Goal: Task Accomplishment & Management: Manage account settings

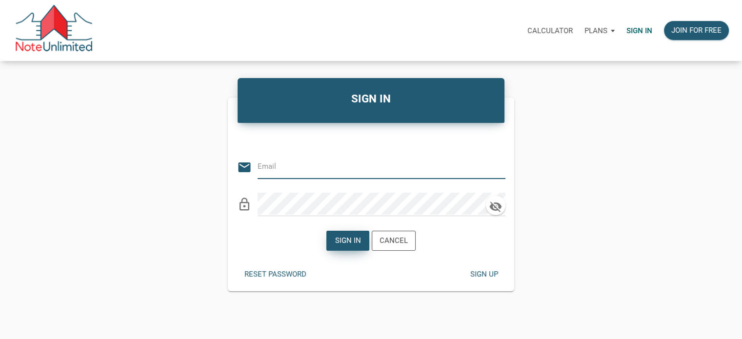
type input "[EMAIL_ADDRESS][DOMAIN_NAME]"
click at [351, 236] on div "Sign in" at bounding box center [348, 240] width 26 height 11
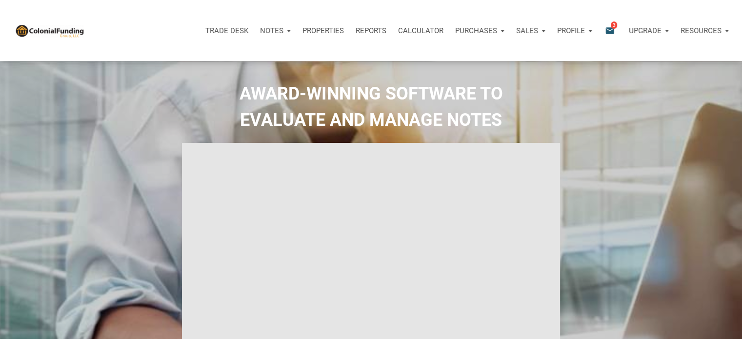
type input "Introduction to new features"
select select
click at [269, 31] on p "Notes" at bounding box center [271, 30] width 23 height 9
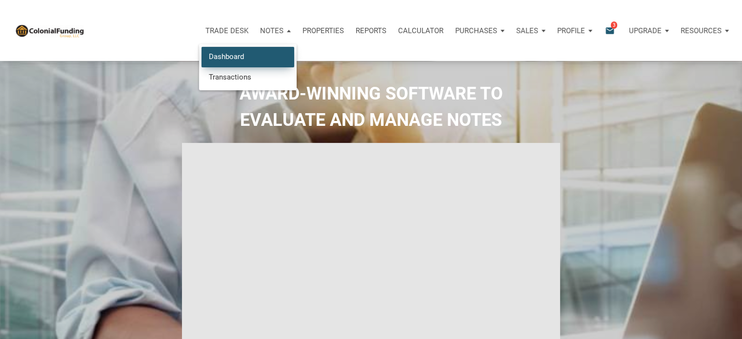
click at [230, 56] on link "Dashboard" at bounding box center [248, 57] width 93 height 20
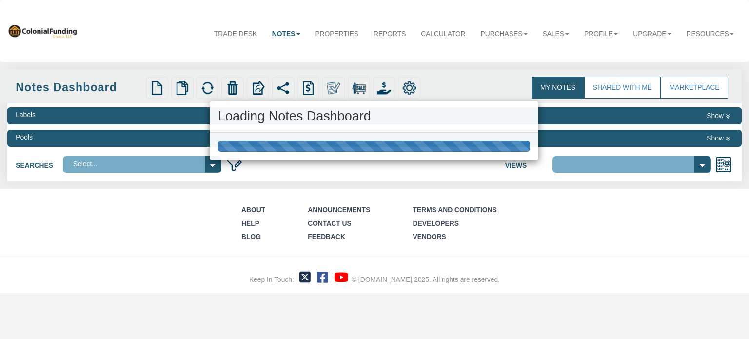
select select
select select "316"
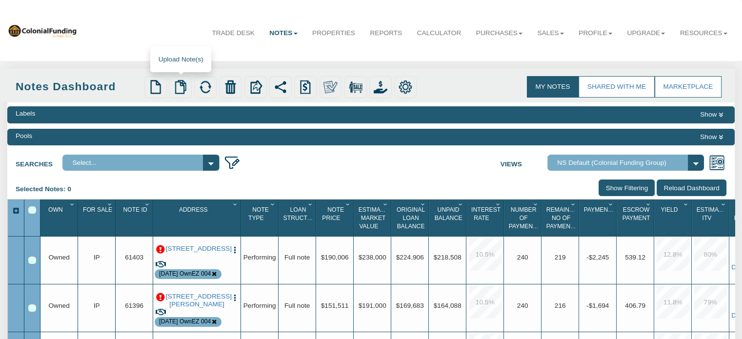
click at [178, 92] on img at bounding box center [181, 87] width 14 height 14
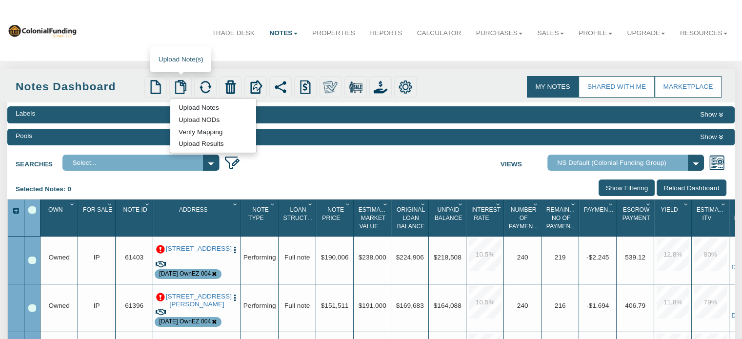
click at [193, 108] on link "Upload Notes" at bounding box center [198, 107] width 57 height 10
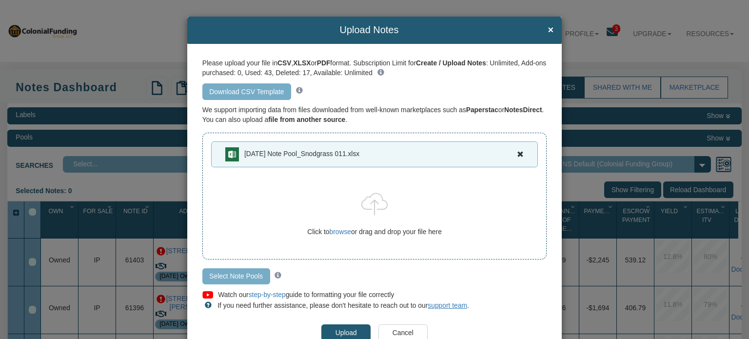
click at [226, 275] on input "Select Note Pools" at bounding box center [236, 276] width 68 height 17
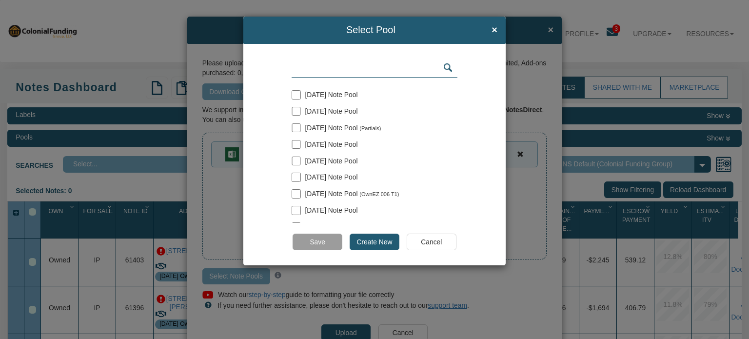
click at [337, 73] on input "text" at bounding box center [375, 68] width 166 height 19
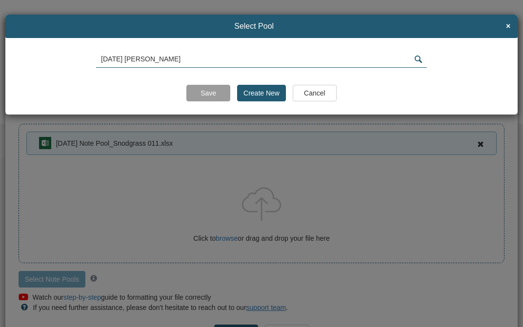
click at [186, 59] on input "[DATE] [PERSON_NAME]" at bounding box center [261, 59] width 331 height 17
type input "[DATE] [PERSON_NAME] 011"
click at [266, 93] on input "Create New" at bounding box center [261, 93] width 49 height 17
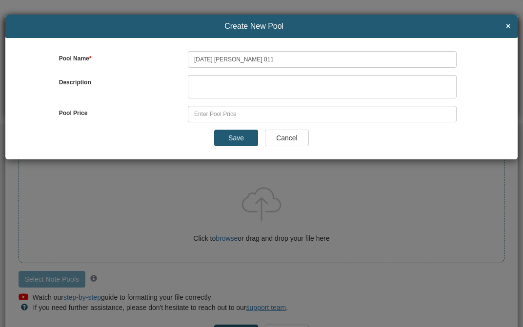
click at [238, 135] on input "Save" at bounding box center [236, 138] width 44 height 17
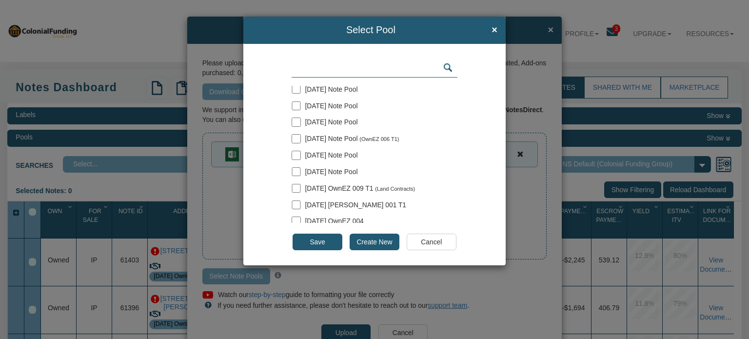
scroll to position [78, 0]
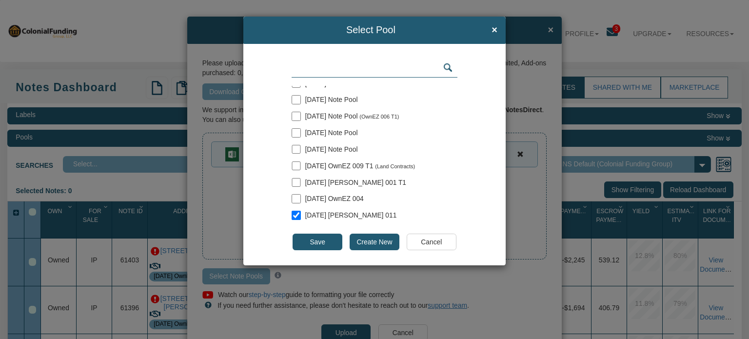
click at [309, 243] on input "Save" at bounding box center [317, 242] width 49 height 17
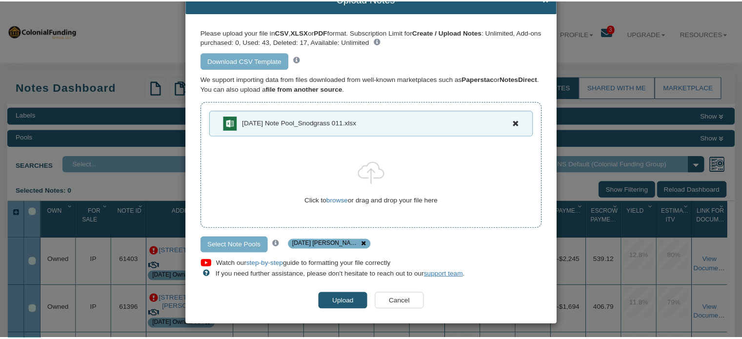
scroll to position [33, 0]
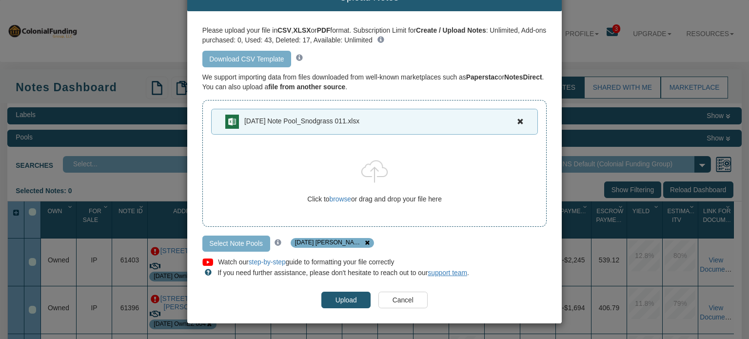
click at [342, 298] on input "Upload" at bounding box center [346, 300] width 49 height 17
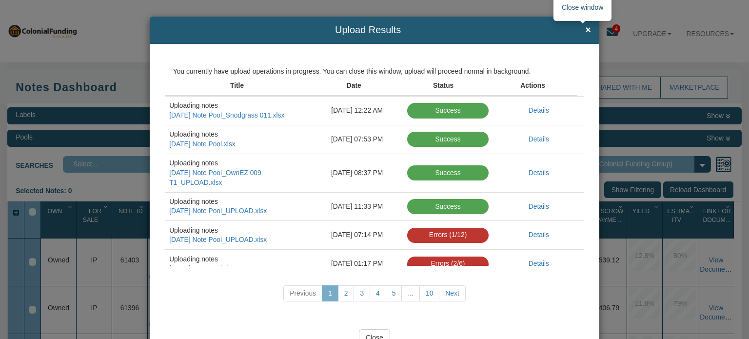
click at [585, 29] on span "×" at bounding box center [588, 30] width 6 height 11
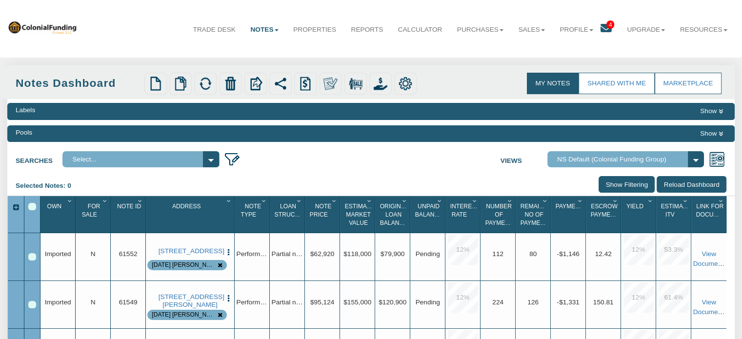
scroll to position [0, 0]
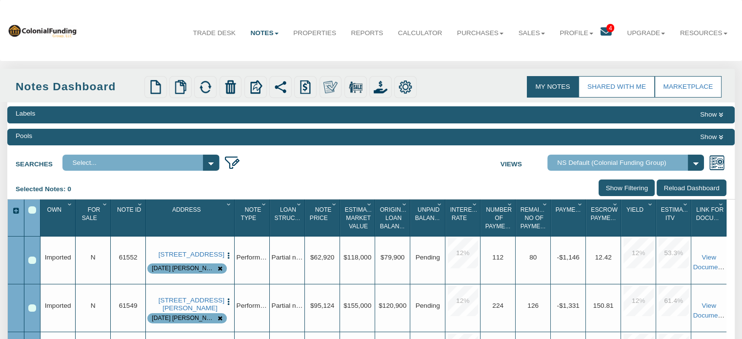
click at [707, 139] on button "Show" at bounding box center [712, 137] width 30 height 12
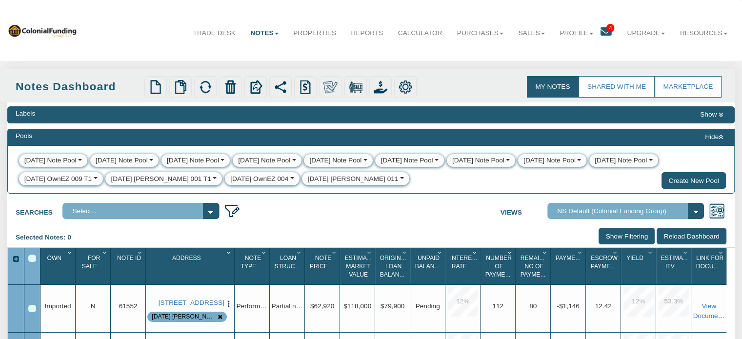
click at [308, 176] on div "[DATE] [PERSON_NAME] 011" at bounding box center [353, 179] width 91 height 10
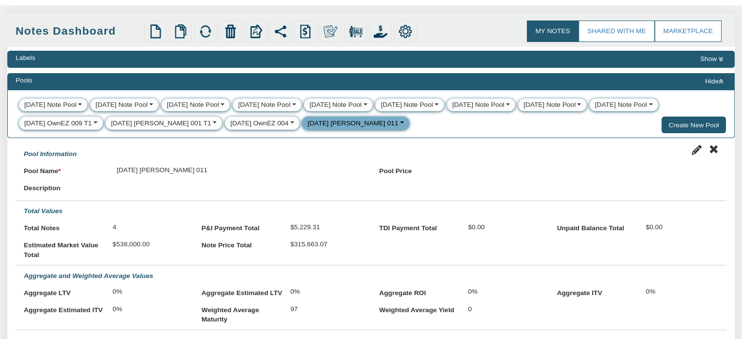
scroll to position [23, 0]
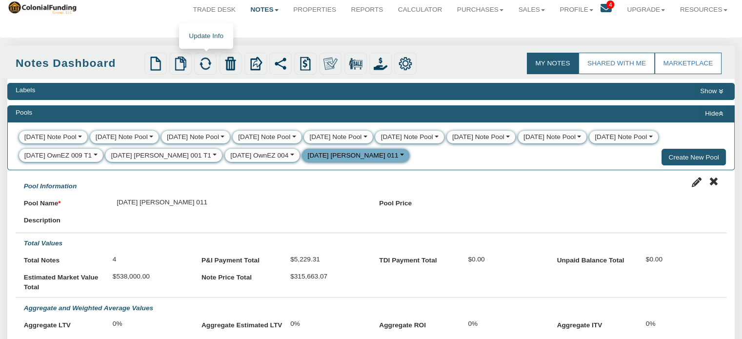
click at [205, 63] on img at bounding box center [206, 64] width 14 height 14
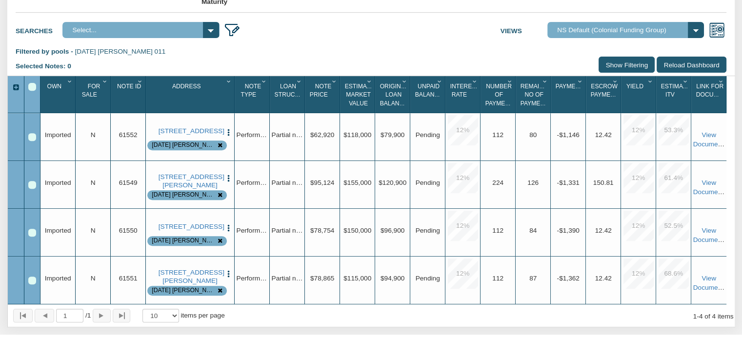
scroll to position [376, 0]
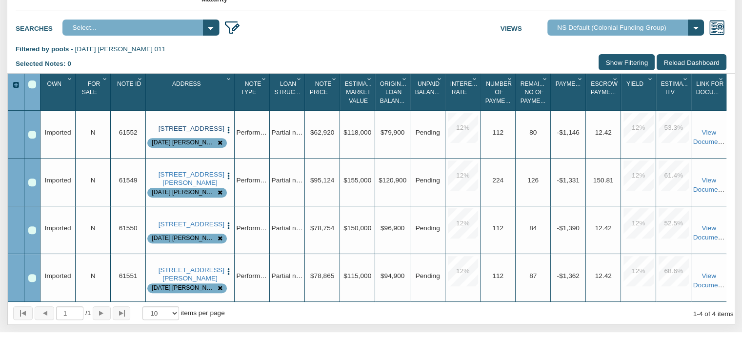
click at [182, 133] on link "[STREET_ADDRESS]" at bounding box center [190, 129] width 63 height 8
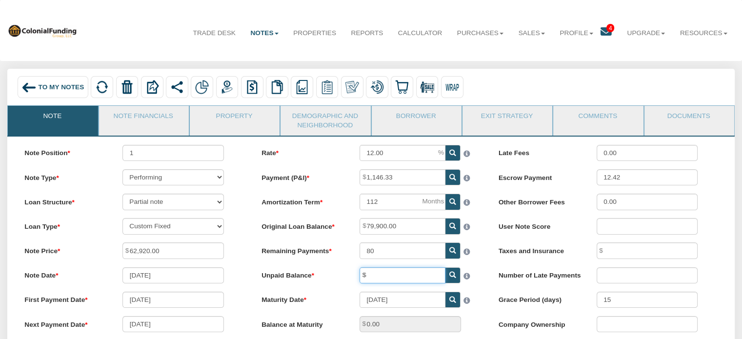
click at [387, 276] on input "text" at bounding box center [403, 275] width 86 height 16
click at [338, 281] on label "Unpaid Balance" at bounding box center [302, 273] width 98 height 13
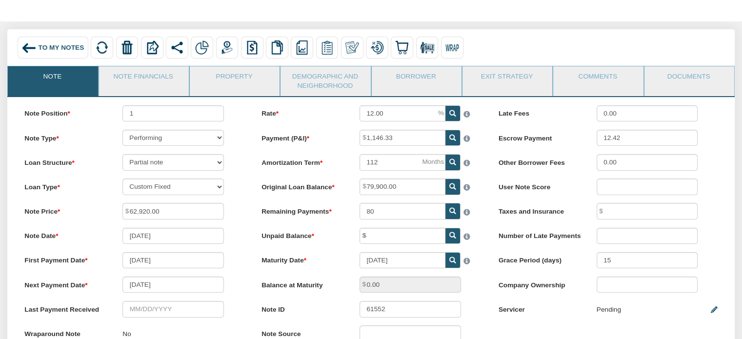
scroll to position [39, 0]
click at [228, 77] on link "Property" at bounding box center [234, 79] width 89 height 24
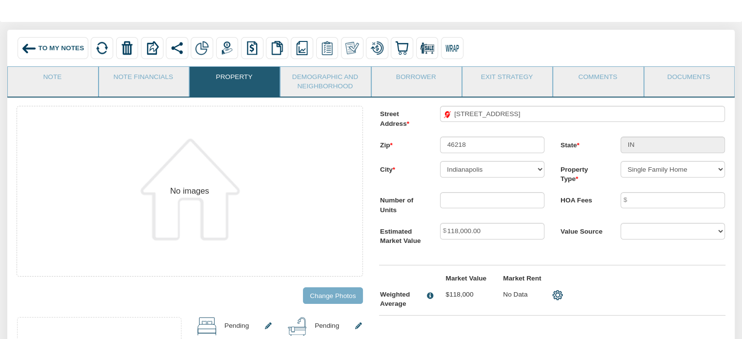
click at [57, 43] on div "To My Notes" at bounding box center [53, 48] width 71 height 22
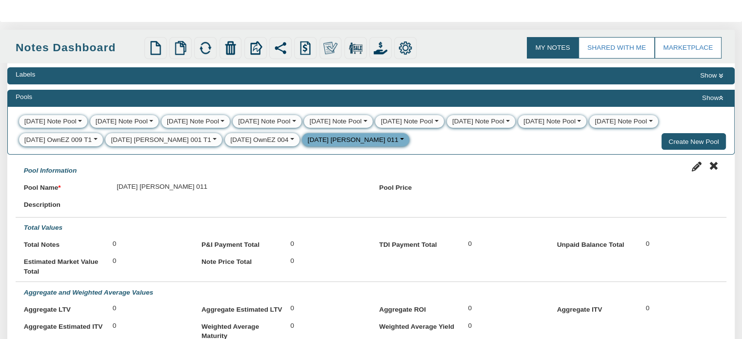
select select
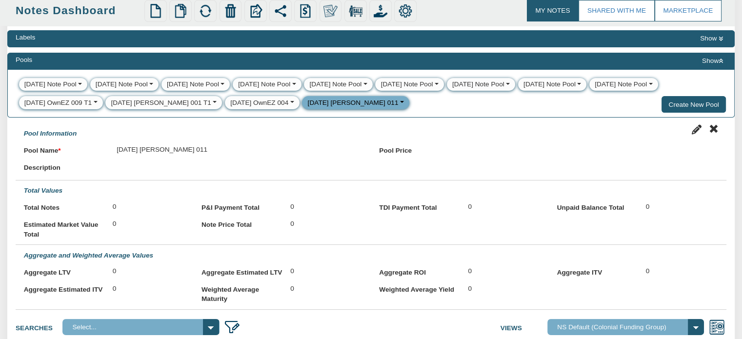
scroll to position [70, 0]
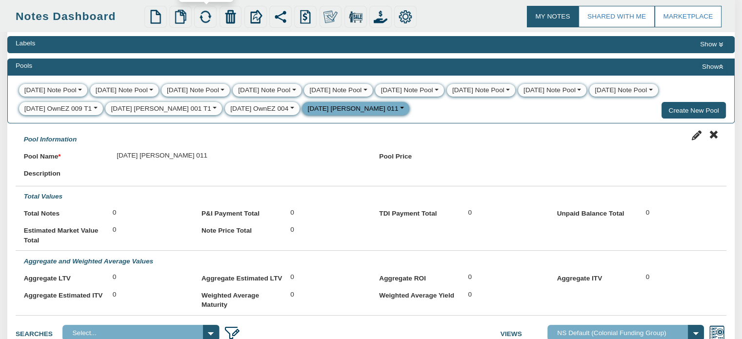
click at [200, 14] on img at bounding box center [206, 17] width 14 height 14
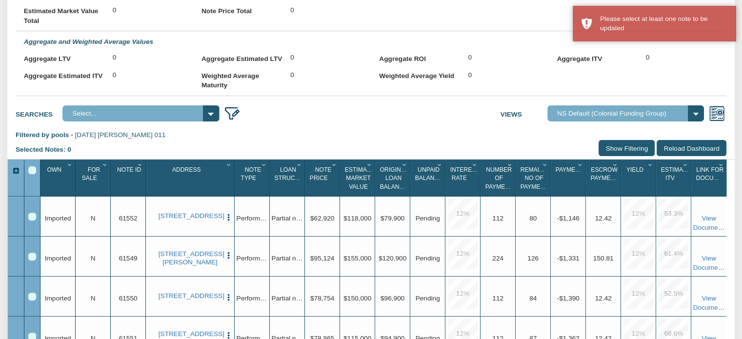
scroll to position [295, 0]
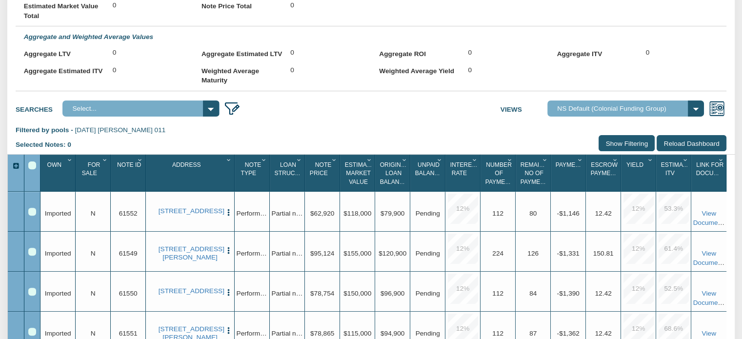
click at [31, 169] on div "Select All" at bounding box center [32, 165] width 8 height 8
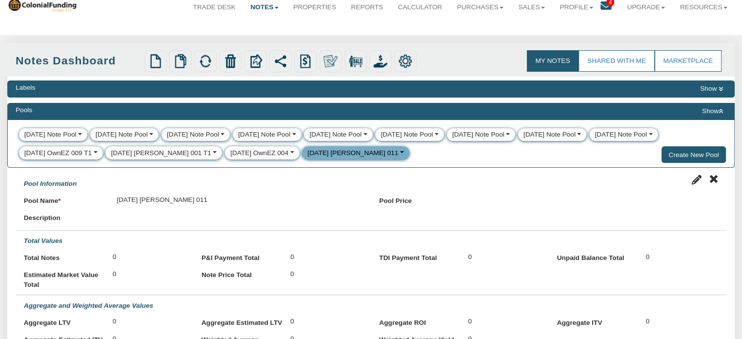
scroll to position [25, 0]
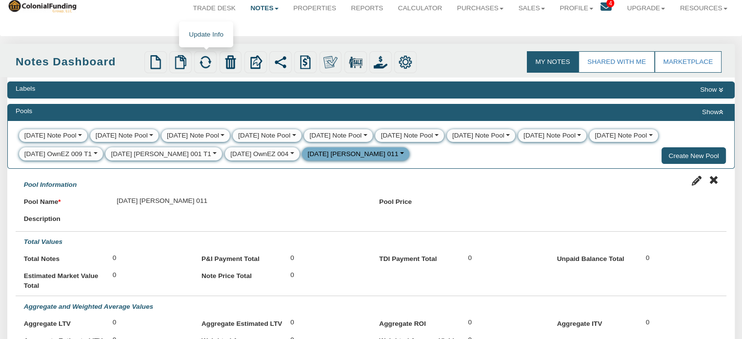
click at [207, 59] on img at bounding box center [206, 62] width 14 height 14
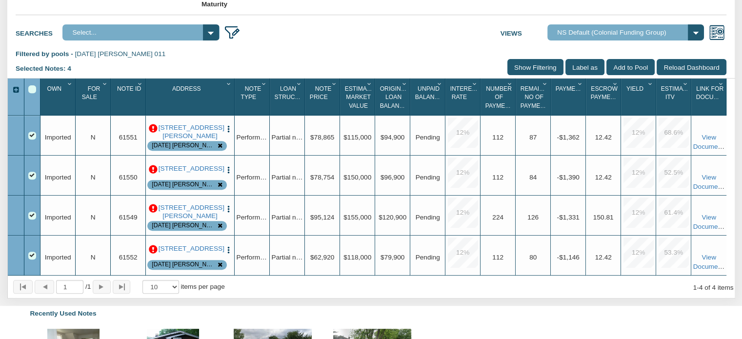
scroll to position [378, 0]
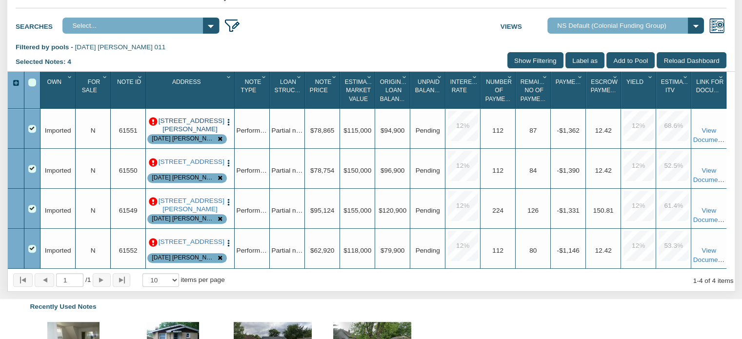
click at [179, 130] on link "[STREET_ADDRESS][PERSON_NAME]" at bounding box center [190, 125] width 63 height 16
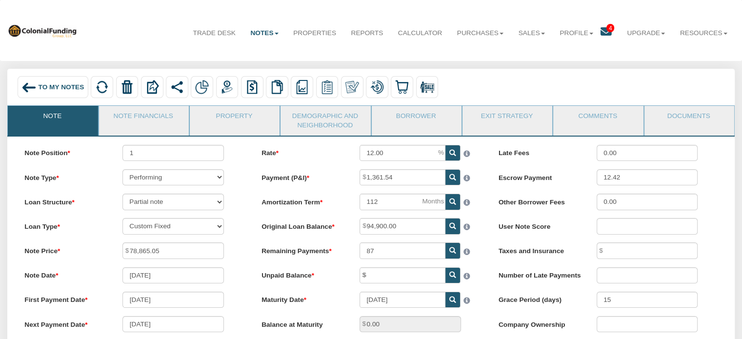
click at [264, 173] on label "Payment (P&I)" at bounding box center [302, 175] width 98 height 13
click at [360, 173] on input "1,361.54" at bounding box center [403, 177] width 86 height 16
click at [236, 116] on link "Property" at bounding box center [234, 118] width 89 height 24
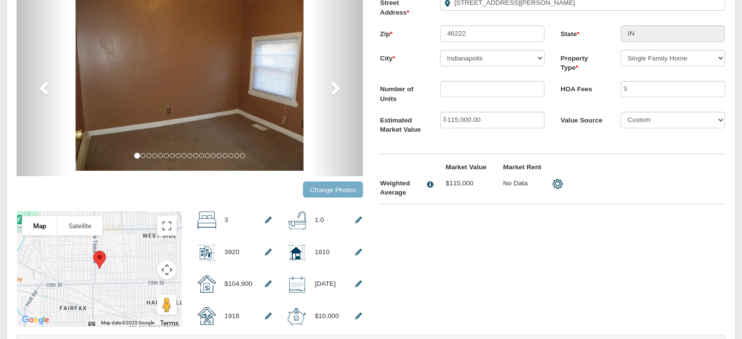
scroll to position [152, 0]
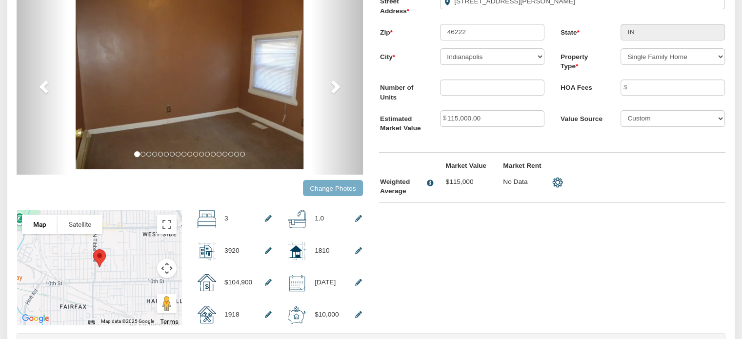
click at [330, 190] on input "Change Photos" at bounding box center [333, 188] width 60 height 16
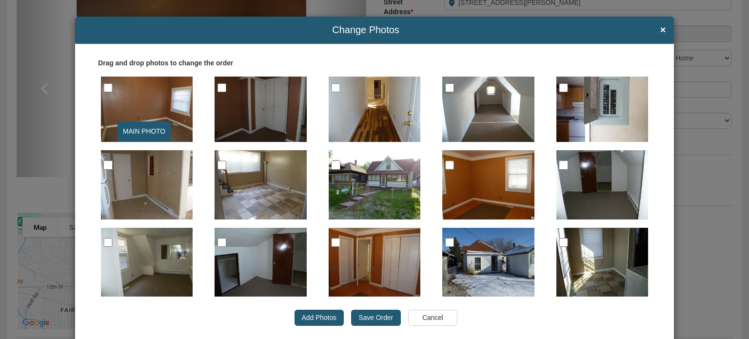
scroll to position [0, 0]
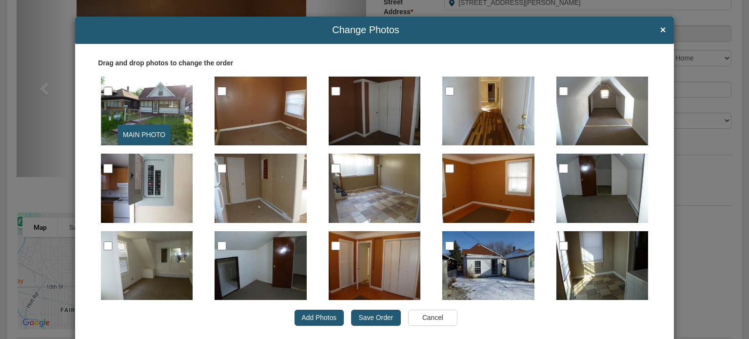
click at [375, 318] on input "Save Order" at bounding box center [375, 318] width 49 height 17
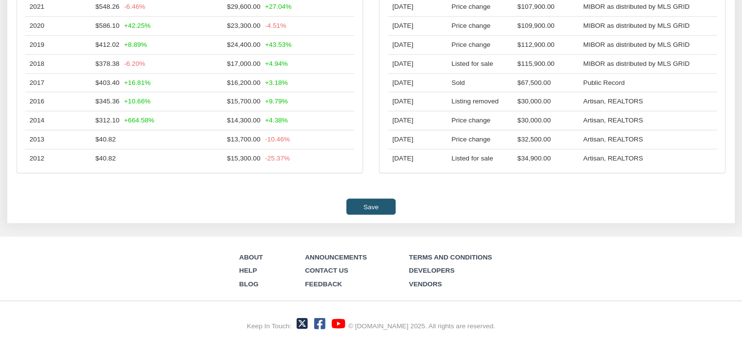
scroll to position [941, 0]
click at [368, 215] on input "Save" at bounding box center [370, 207] width 49 height 16
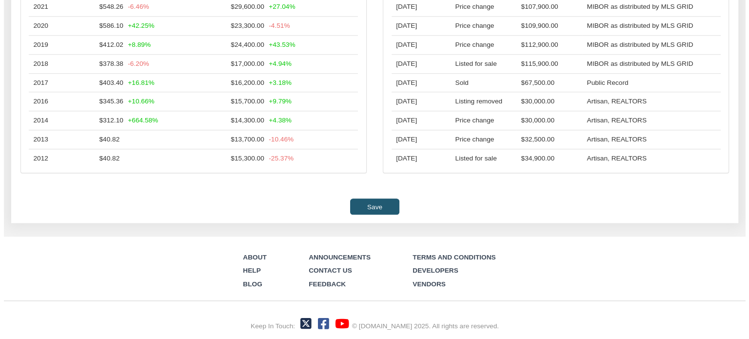
scroll to position [942, 0]
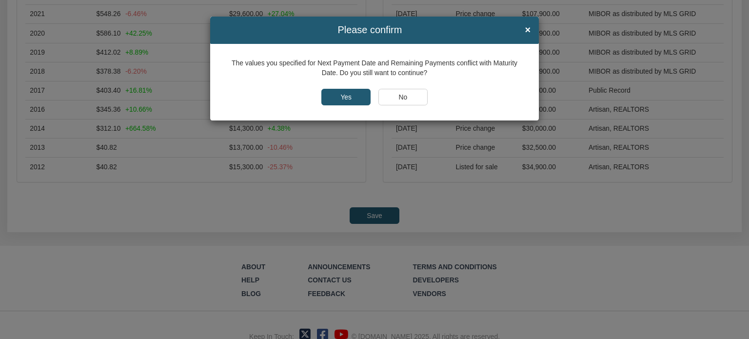
click at [345, 94] on input "Yes" at bounding box center [346, 97] width 49 height 17
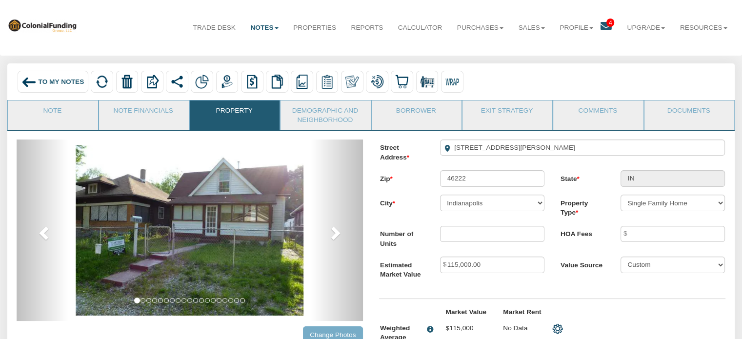
scroll to position [4, 0]
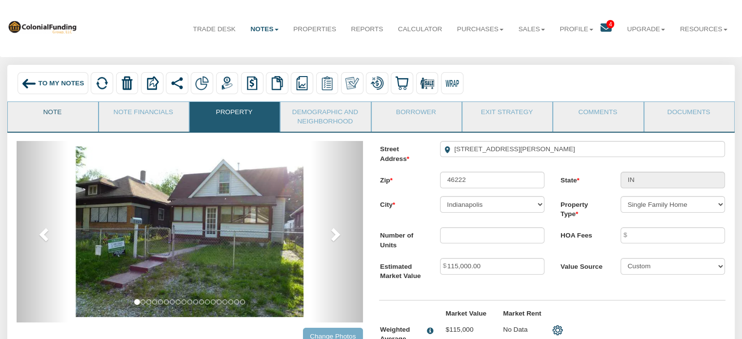
click at [55, 109] on link "Note" at bounding box center [52, 114] width 89 height 24
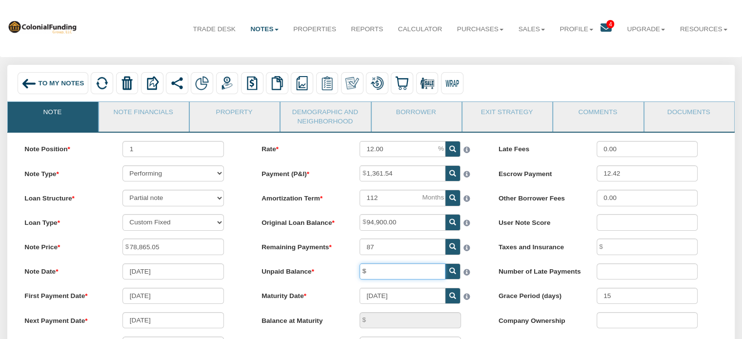
click at [376, 273] on input "text" at bounding box center [403, 271] width 86 height 16
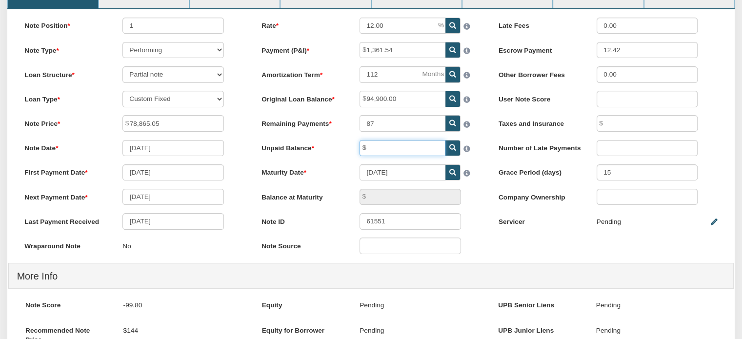
scroll to position [129, 0]
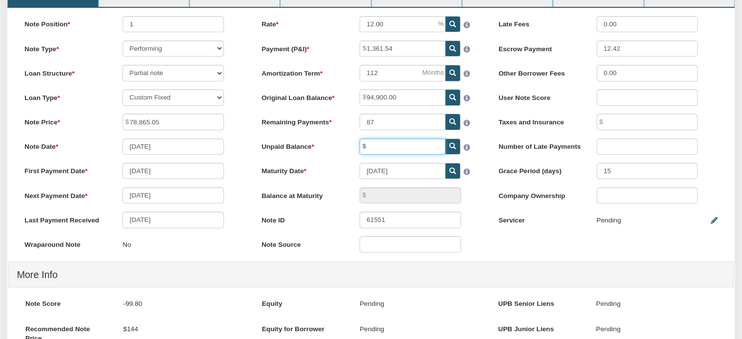
paste input "91364.63"
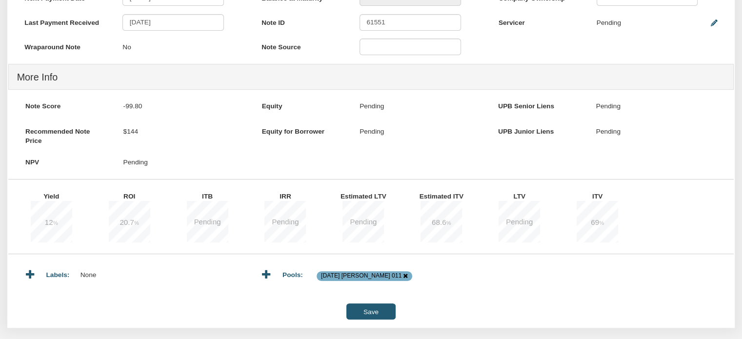
scroll to position [353, 0]
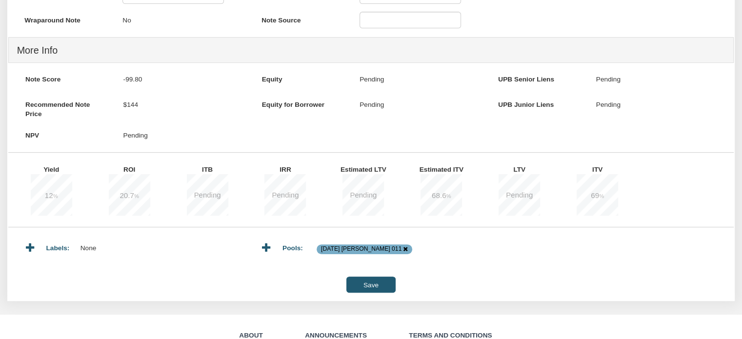
type input "91,364.63"
click at [367, 290] on input "Save" at bounding box center [370, 285] width 49 height 16
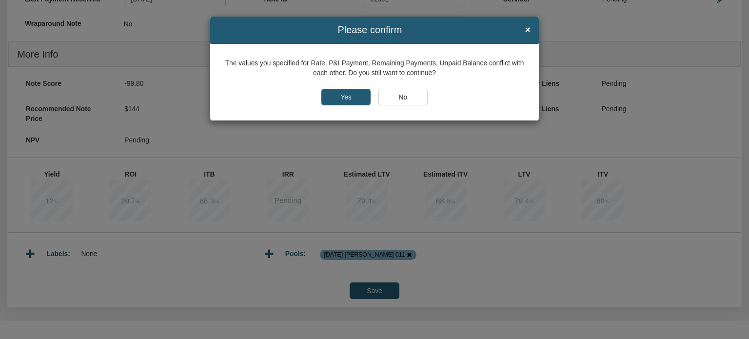
click at [345, 101] on input "Yes" at bounding box center [346, 97] width 49 height 17
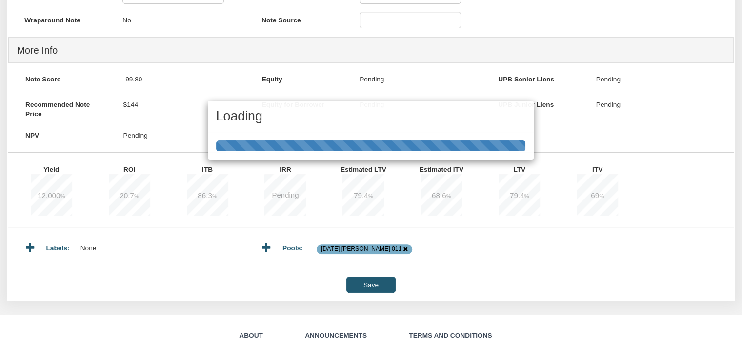
type input "112"
type input "994.23"
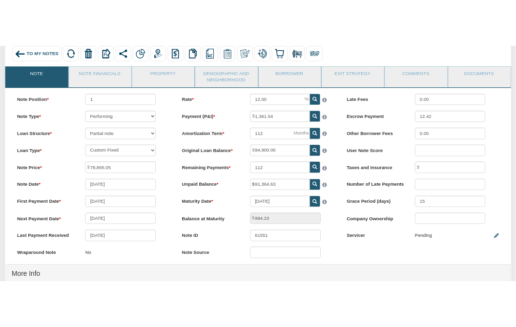
scroll to position [136, 0]
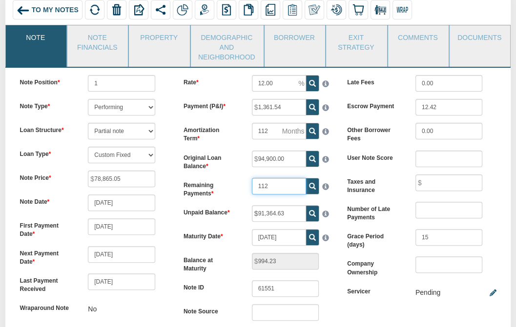
drag, startPoint x: 268, startPoint y: 185, endPoint x: 241, endPoint y: 189, distance: 27.5
click at [241, 189] on div "Remaining Payments 112" at bounding box center [257, 188] width 163 height 20
type input "87"
click at [331, 267] on div "Balance at Maturity 994.23" at bounding box center [257, 263] width 163 height 20
type input "30,760.68"
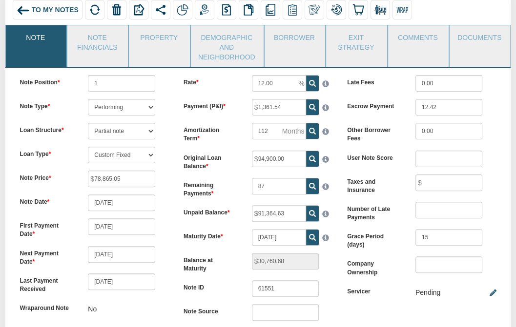
click at [222, 90] on div "Rate 12.00" at bounding box center [257, 83] width 163 height 17
click at [175, 296] on div "Note Position 1 Note Type Performing Forthcoming Non-Performing REO Sub-Perform…" at bounding box center [94, 200] width 163 height 250
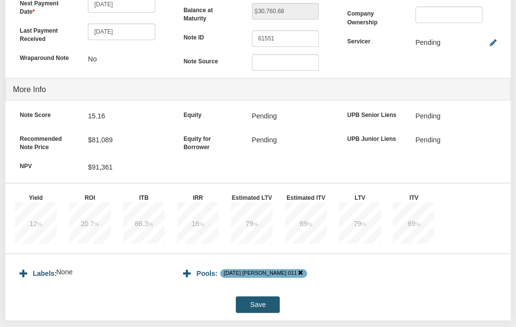
scroll to position [386, 0]
click at [258, 300] on input "Save" at bounding box center [258, 304] width 44 height 17
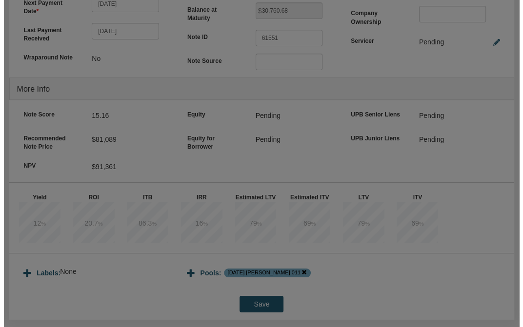
scroll to position [387, 0]
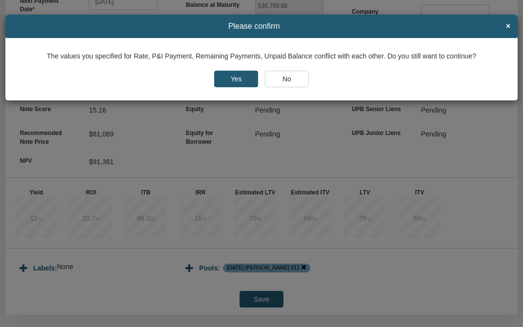
click at [236, 82] on input "Yes" at bounding box center [236, 79] width 44 height 17
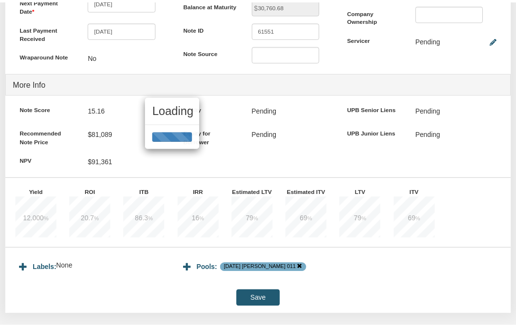
scroll to position [386, 0]
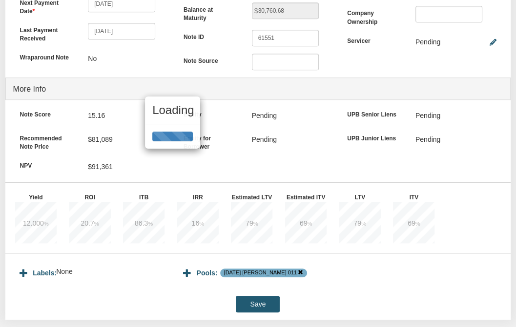
type input "112"
type input "994.23"
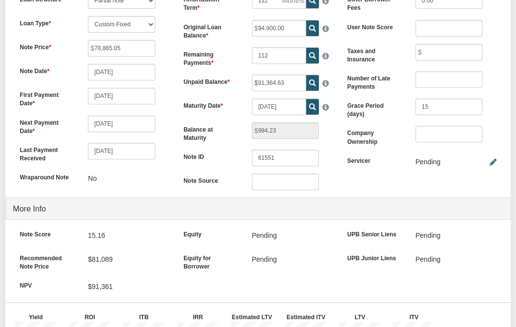
scroll to position [264, 0]
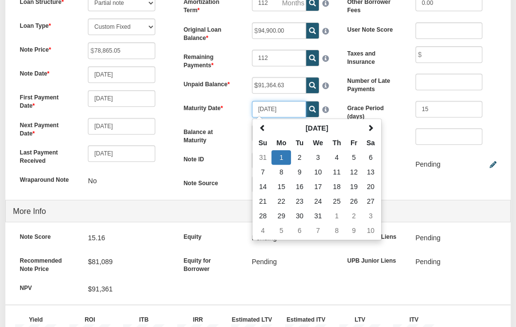
drag, startPoint x: 292, startPoint y: 106, endPoint x: 230, endPoint y: 103, distance: 62.5
click at [230, 103] on div "Maturity Date [DATE] [DATE] Su Mo Tu We Th Fr Sa 31 1 2 3 4 5 6 7 8 9 10 11 12 …" at bounding box center [257, 109] width 163 height 17
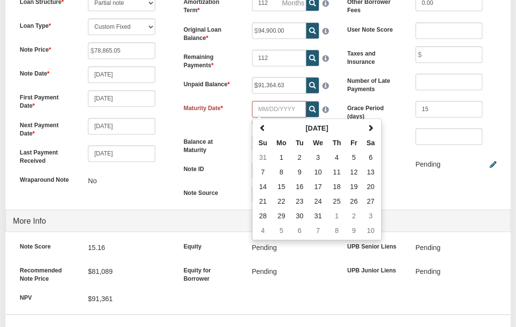
click at [403, 188] on div "Note Position 1 Note Type Performing Forthcoming Non-Performing REO Sub-Perform…" at bounding box center [257, 181] width 505 height 484
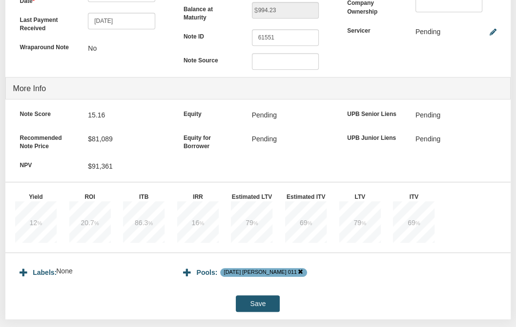
scroll to position [400, 0]
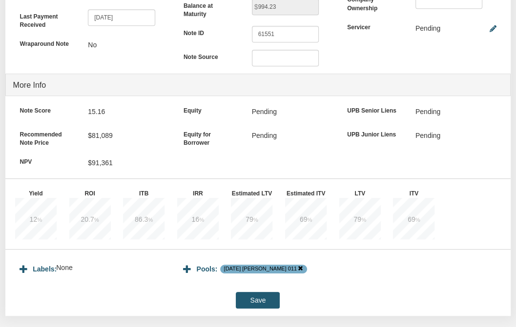
click at [256, 303] on input "Save" at bounding box center [258, 300] width 44 height 17
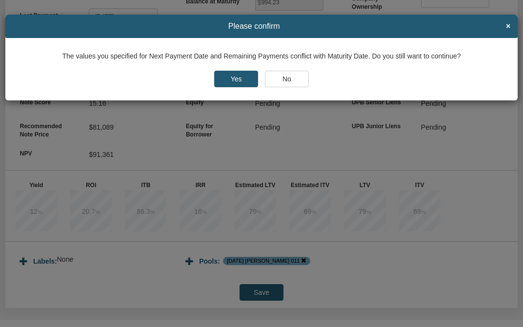
click at [226, 76] on input "Yes" at bounding box center [236, 79] width 44 height 17
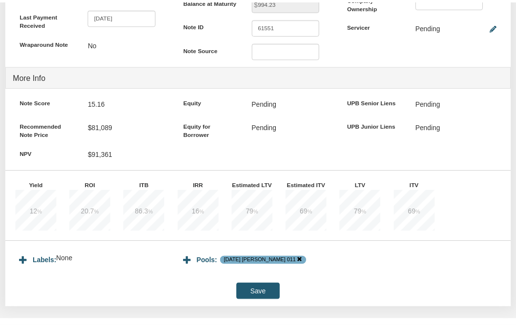
scroll to position [209, 0]
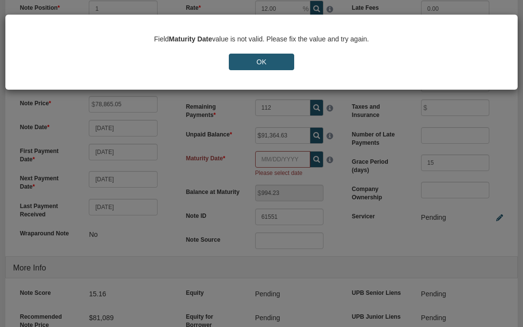
click at [258, 58] on input "OK" at bounding box center [261, 62] width 65 height 17
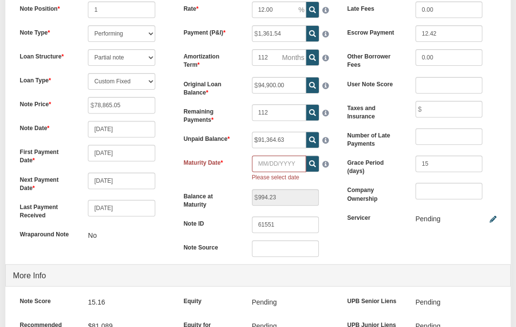
click at [156, 250] on div "Note Position 1 Note Type Performing Forthcoming Non-Performing REO Sub-Perform…" at bounding box center [94, 126] width 163 height 250
click at [281, 163] on input "Maturity Date" at bounding box center [279, 164] width 54 height 17
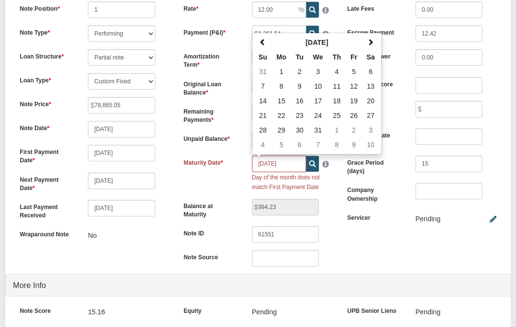
click at [231, 189] on div "Maturity Date [DATE] [DATE] Su Mo Tu We Th Fr Sa 31 1 2 3 4 5 6 7 8 9 10 11 12 …" at bounding box center [257, 174] width 163 height 36
click at [271, 163] on input "[DATE]" at bounding box center [279, 164] width 54 height 17
click at [281, 64] on td "1" at bounding box center [281, 71] width 20 height 15
type input "[DATE]"
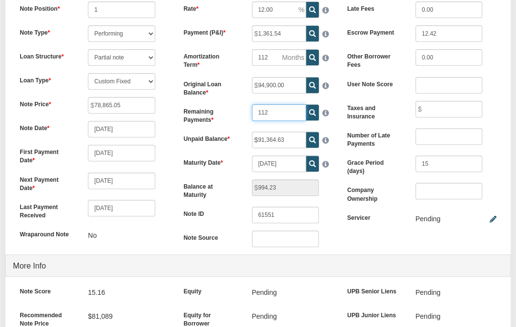
drag, startPoint x: 275, startPoint y: 112, endPoint x: 228, endPoint y: 109, distance: 46.9
click at [228, 109] on div "Remaining Payments 112" at bounding box center [257, 114] width 163 height 20
type input "87"
type input "30,760.68"
click at [337, 129] on div "Rate 12.00 Payment (P&I) 1,361.54 Amortization Term 112 87" at bounding box center [257, 127] width 163 height 253
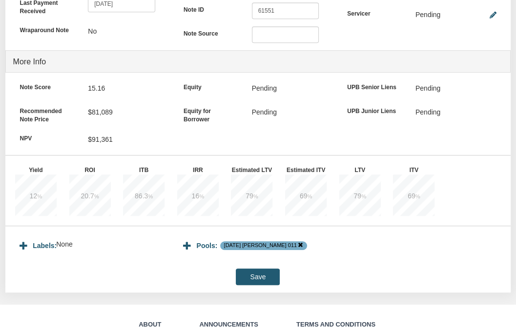
scroll to position [418, 0]
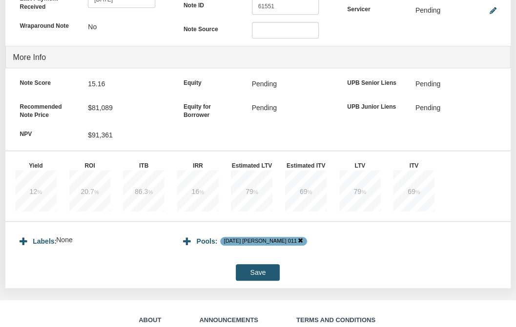
click at [256, 273] on input "Save" at bounding box center [258, 272] width 44 height 17
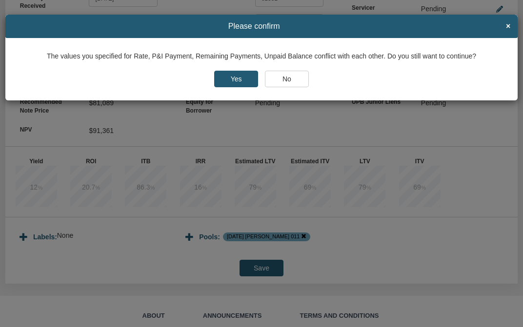
click at [228, 79] on input "Yes" at bounding box center [236, 79] width 44 height 17
click at [239, 81] on input "Yes" at bounding box center [236, 79] width 44 height 17
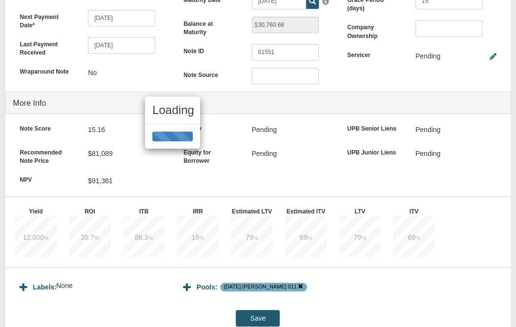
type input "112"
type input "994.23"
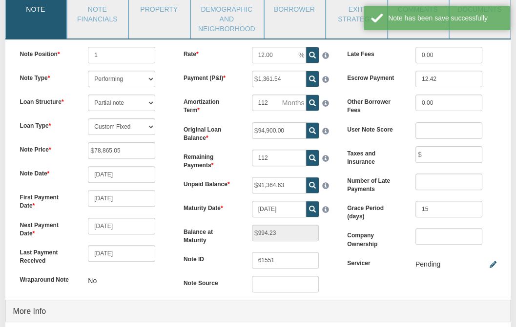
scroll to position [161, 0]
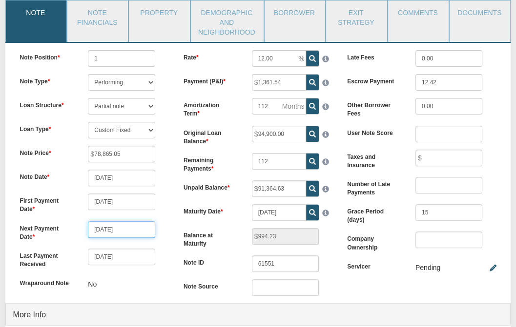
click at [135, 230] on input "[DATE]" at bounding box center [121, 230] width 67 height 17
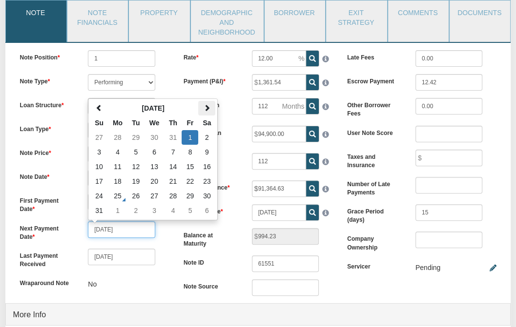
click at [205, 109] on span at bounding box center [206, 107] width 7 height 7
click at [115, 137] on td "1" at bounding box center [118, 137] width 20 height 15
type input "[DATE]"
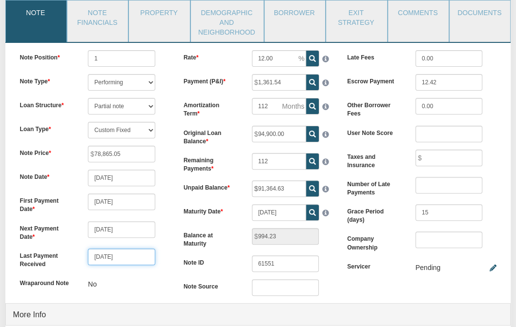
click at [130, 254] on input "[DATE]" at bounding box center [121, 257] width 67 height 17
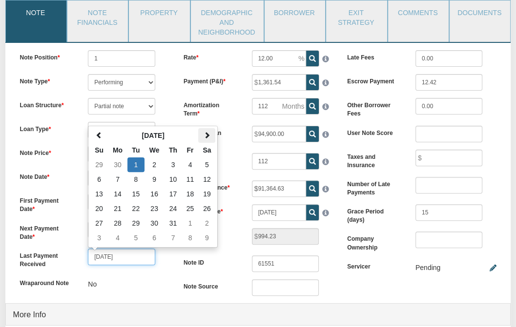
click at [209, 137] on span at bounding box center [206, 135] width 7 height 7
click at [191, 162] on td "1" at bounding box center [190, 165] width 17 height 15
type input "[DATE]"
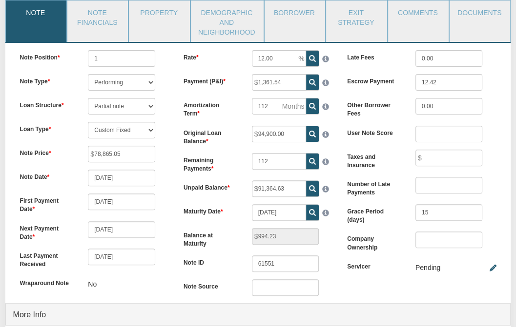
click at [221, 238] on label "Balance at Maturity" at bounding box center [210, 238] width 68 height 20
